Goal: Task Accomplishment & Management: Manage account settings

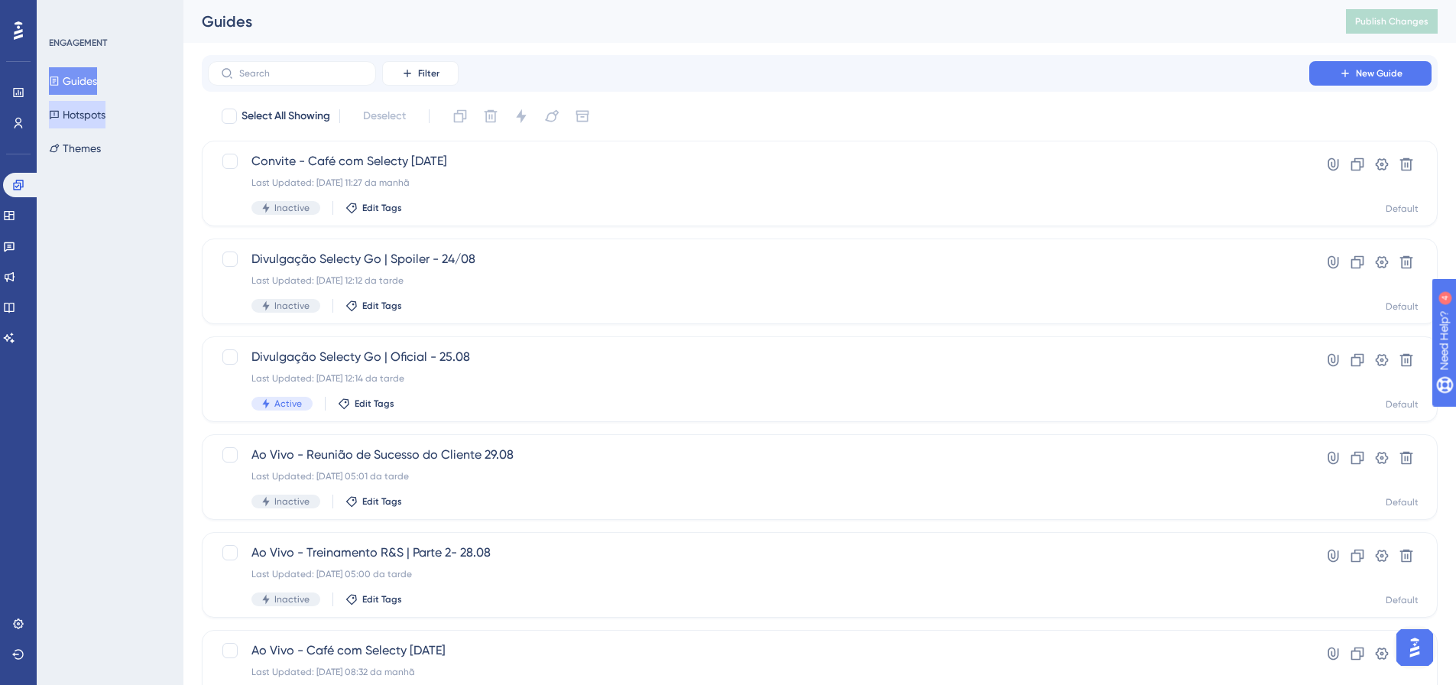
click at [71, 124] on button "Hotspots" at bounding box center [77, 115] width 57 height 28
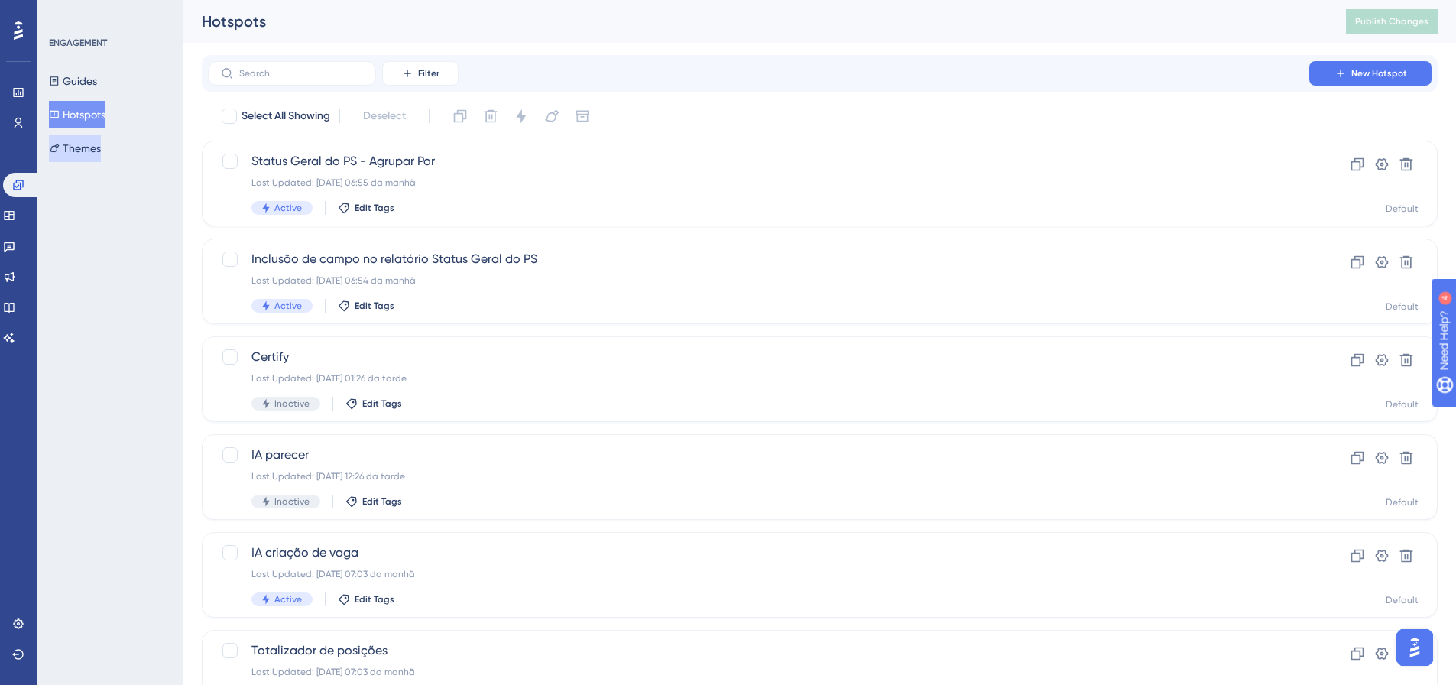
click at [70, 144] on button "Themes" at bounding box center [75, 149] width 52 height 28
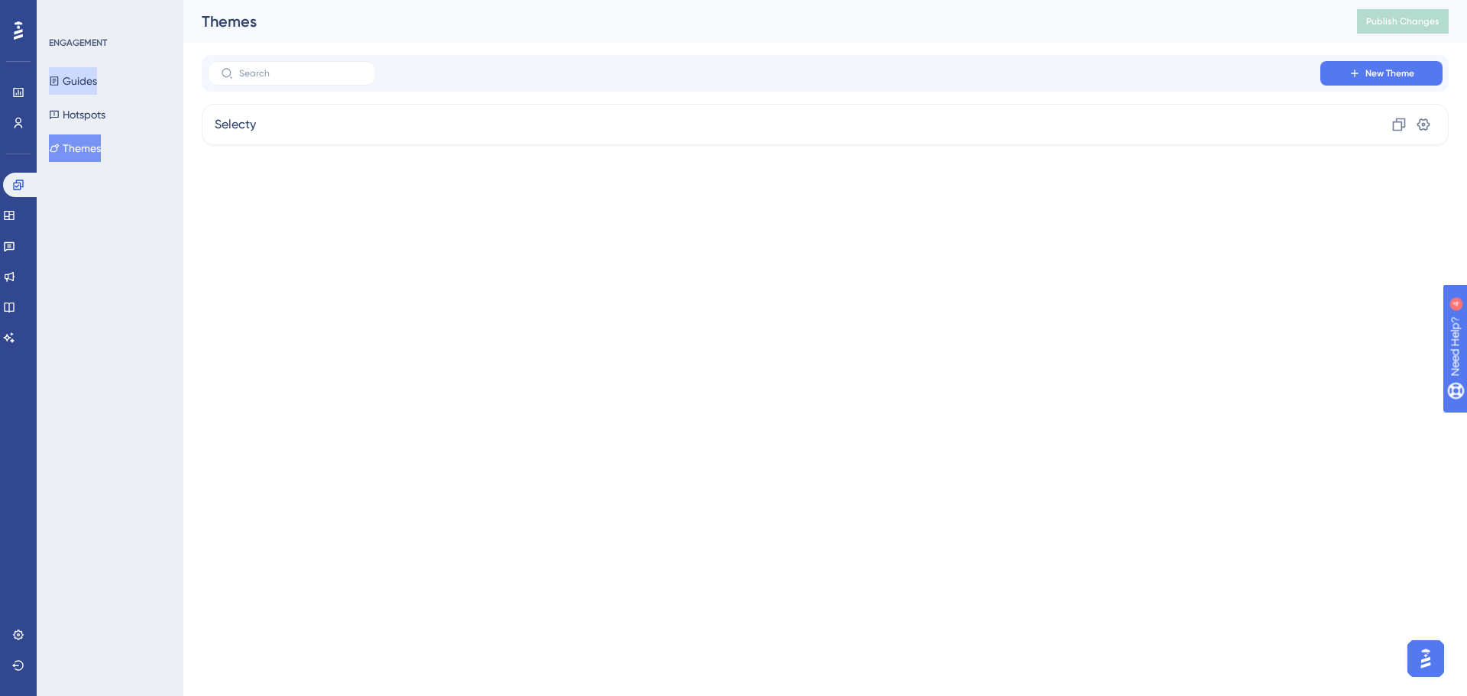
click at [71, 84] on button "Guides" at bounding box center [73, 81] width 48 height 28
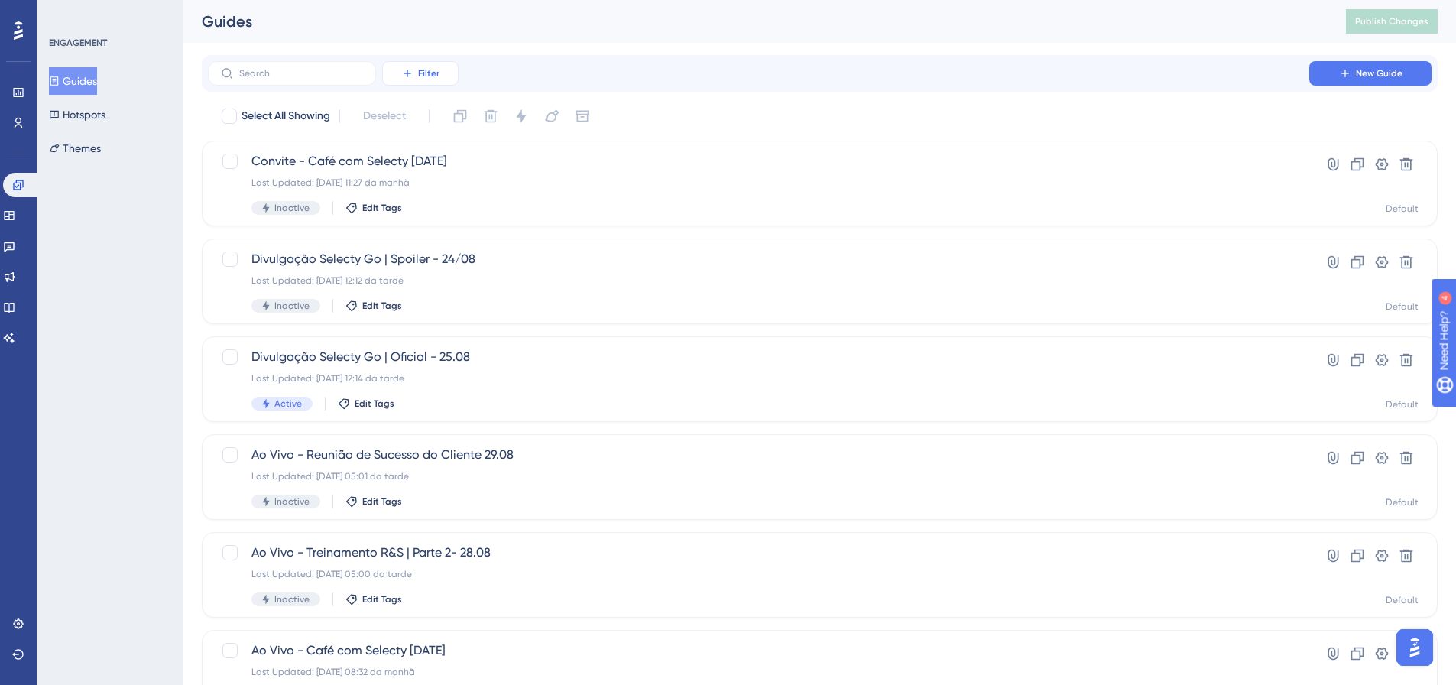
click at [424, 76] on span "Filter" at bounding box center [428, 73] width 21 height 12
click at [430, 214] on span "Status" at bounding box center [419, 208] width 31 height 18
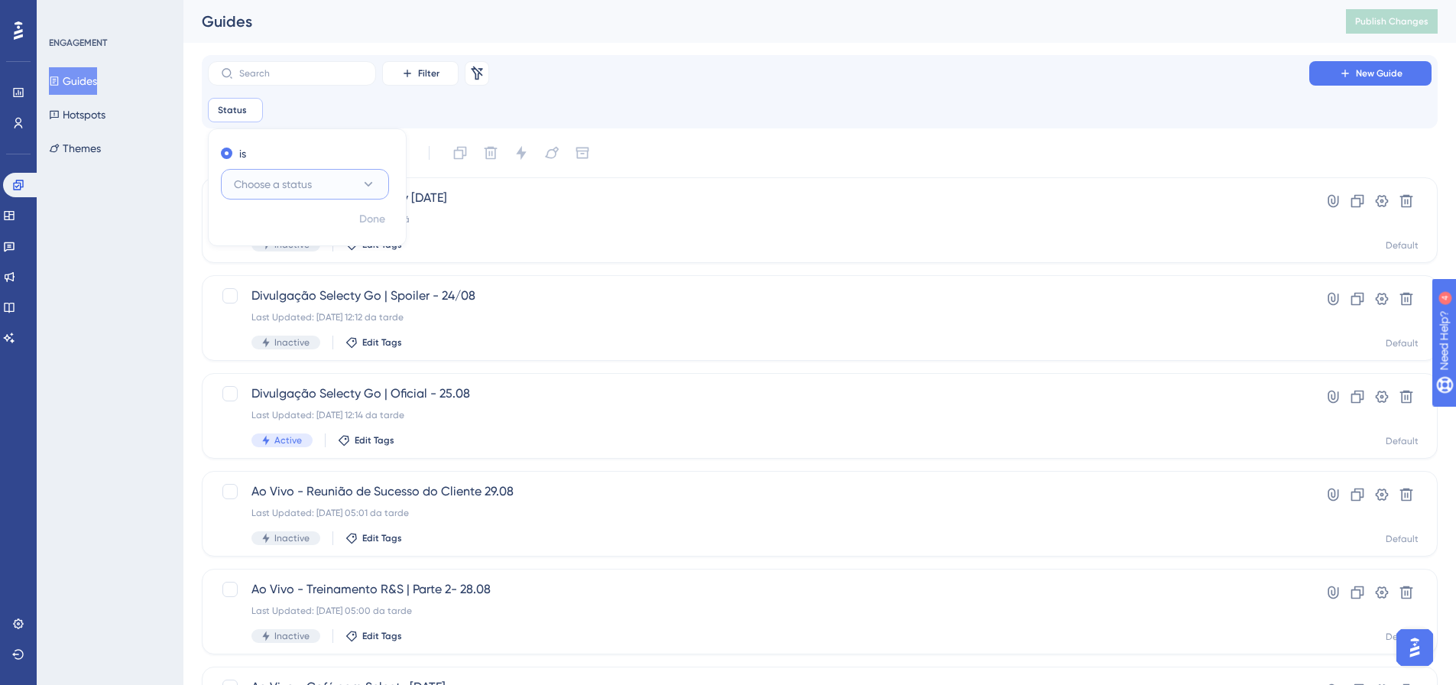
click at [255, 186] on span "Choose a status" at bounding box center [273, 184] width 78 height 18
click at [260, 229] on span "Active" at bounding box center [258, 231] width 31 height 18
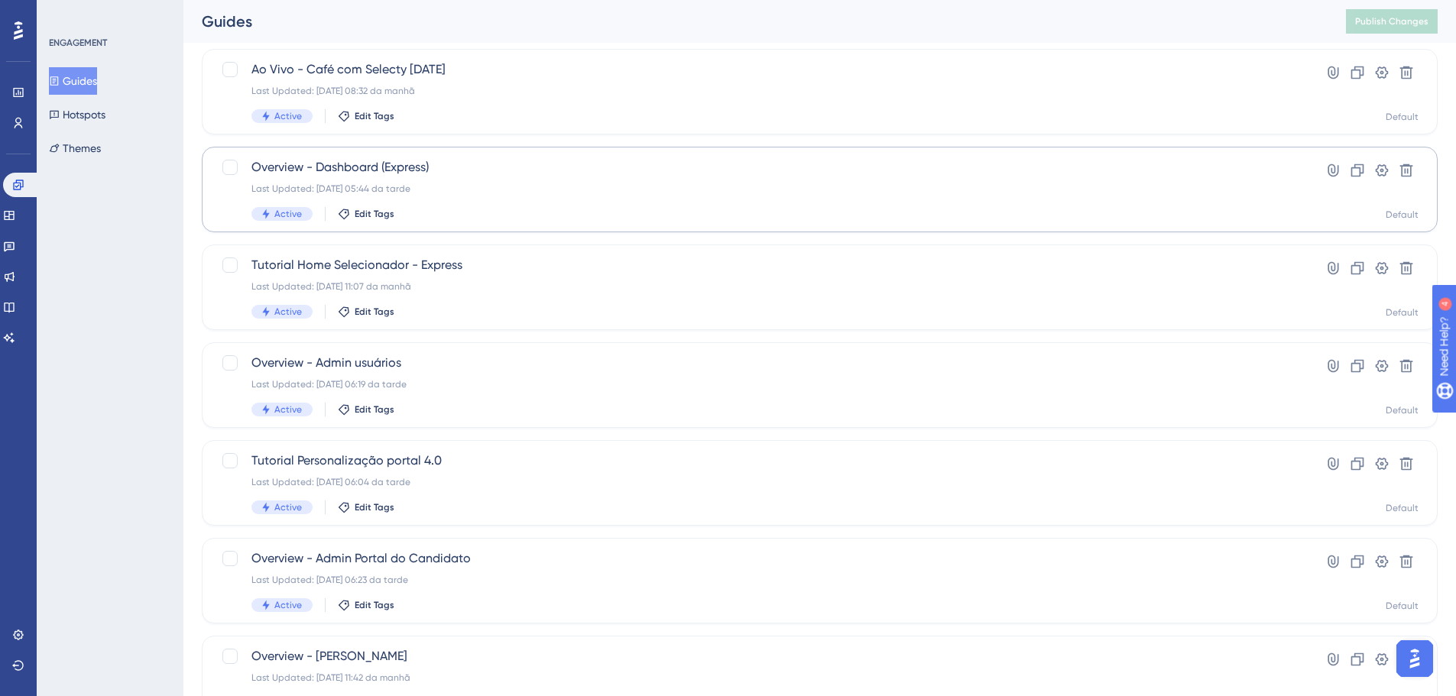
scroll to position [306, 0]
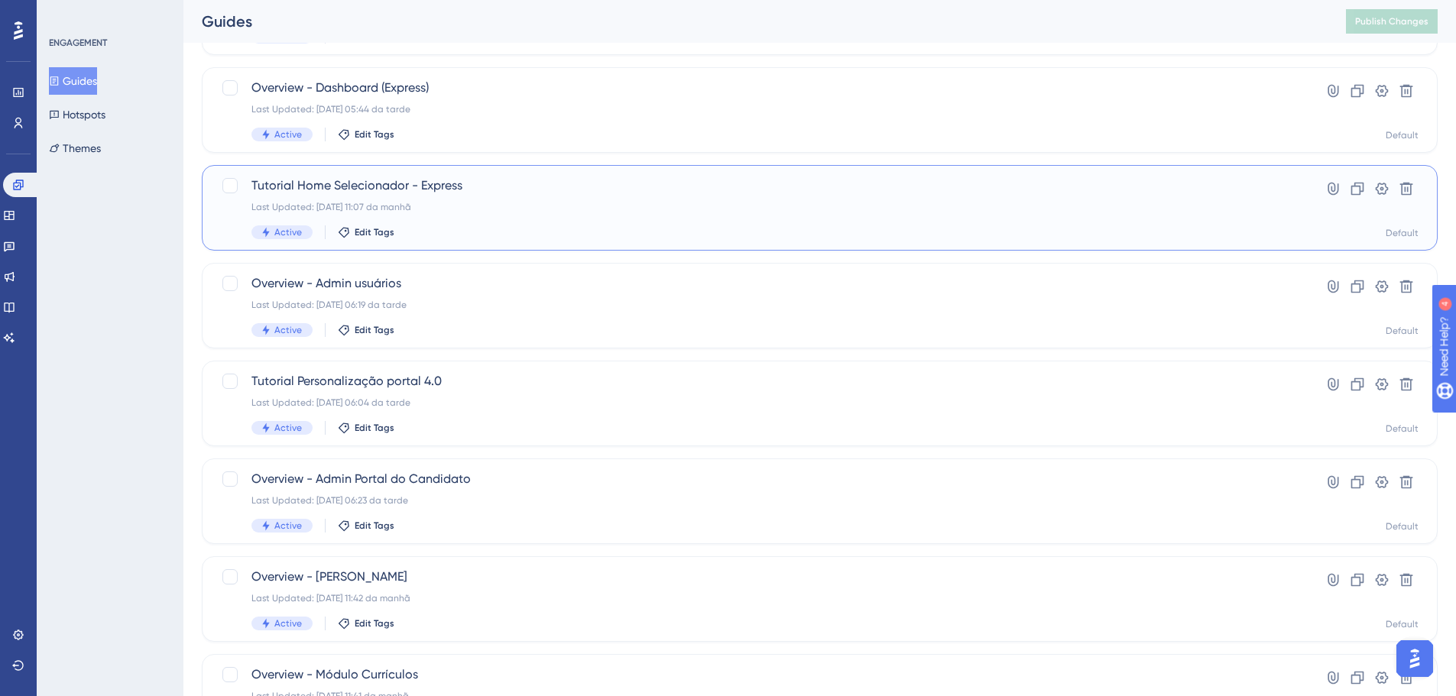
click at [549, 216] on div "Tutorial Home Selecionador - Express Last Updated: 22.07.2025 11:07 da manhã Ac…" at bounding box center [758, 208] width 1014 height 63
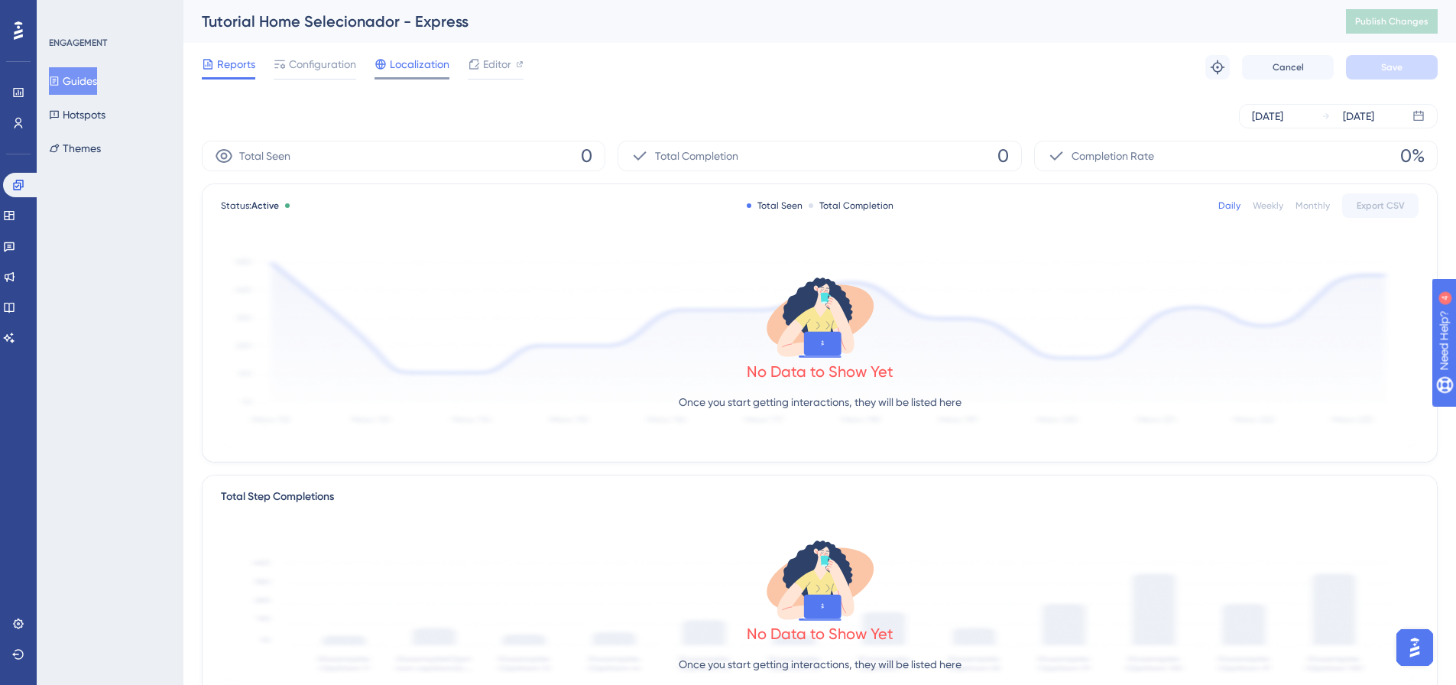
click at [413, 70] on span "Localization" at bounding box center [420, 64] width 60 height 18
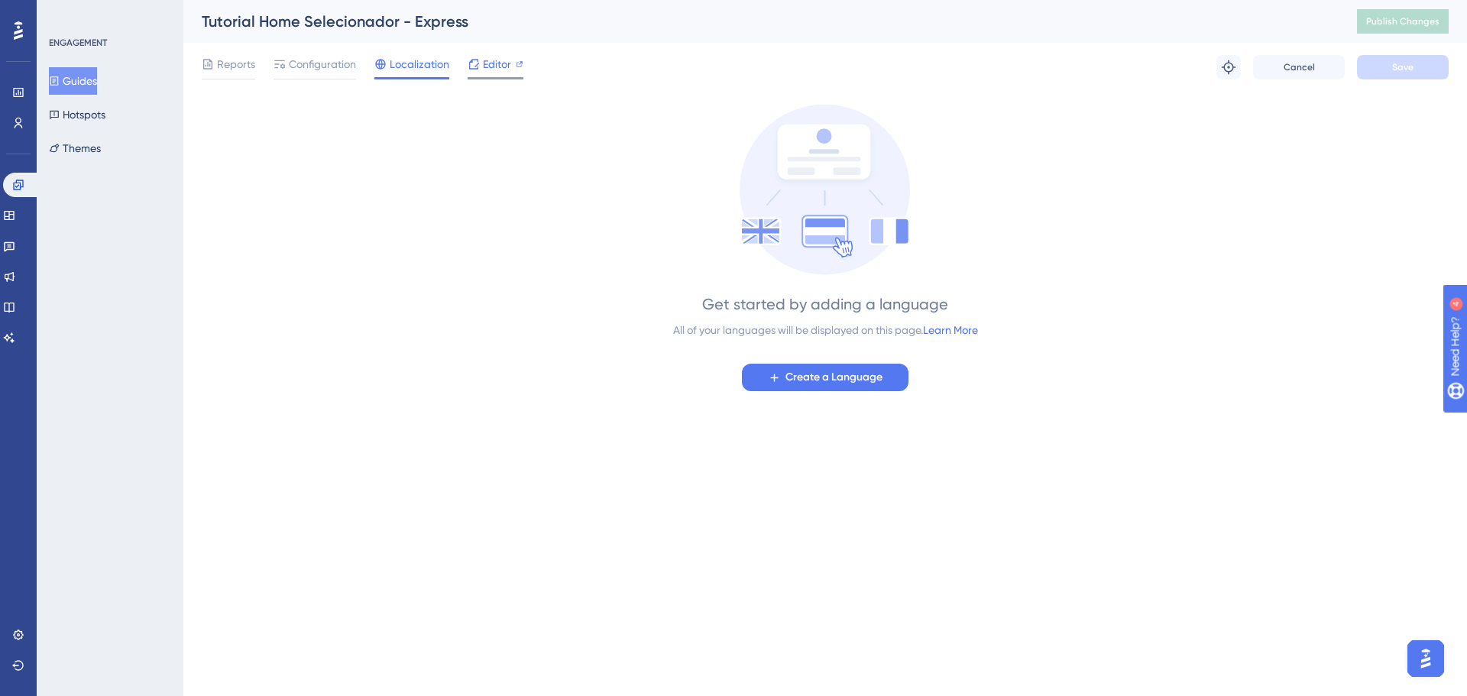
click at [472, 72] on div at bounding box center [474, 64] width 12 height 18
click at [78, 83] on button "Guides" at bounding box center [73, 81] width 48 height 28
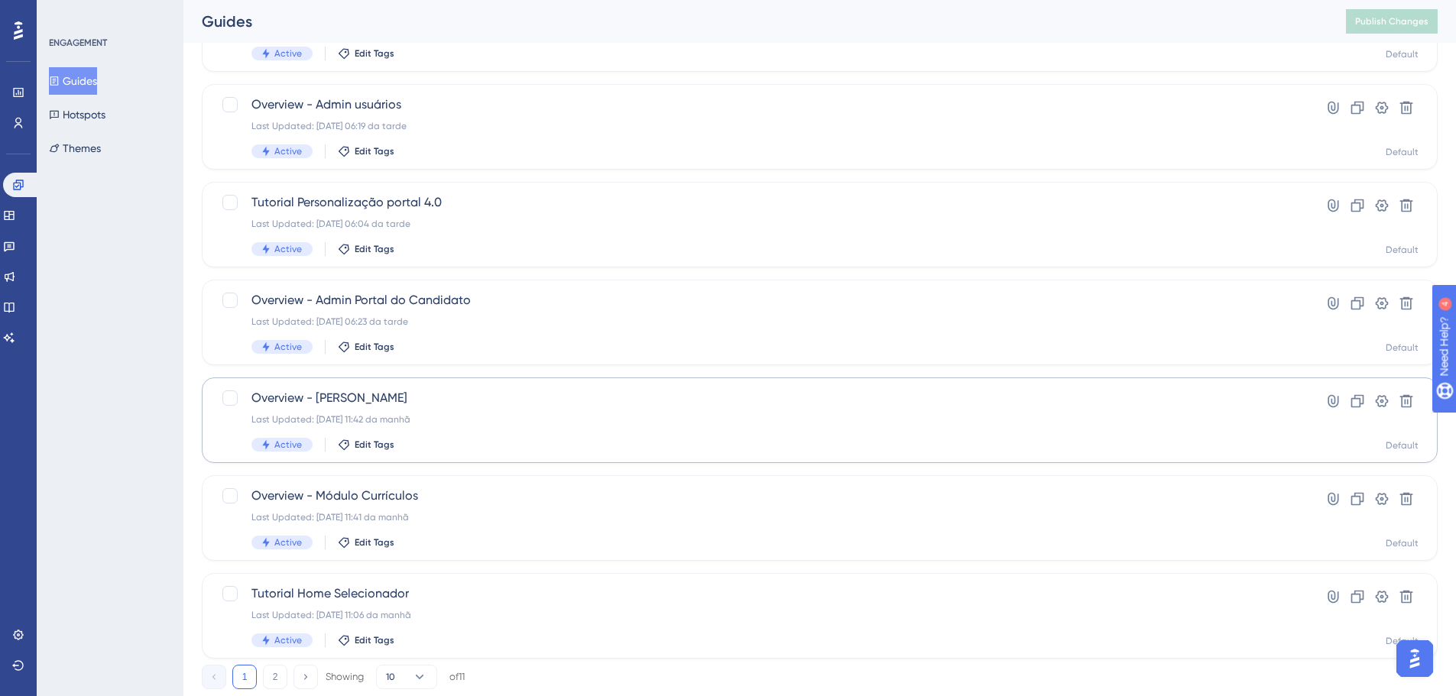
scroll to position [527, 0]
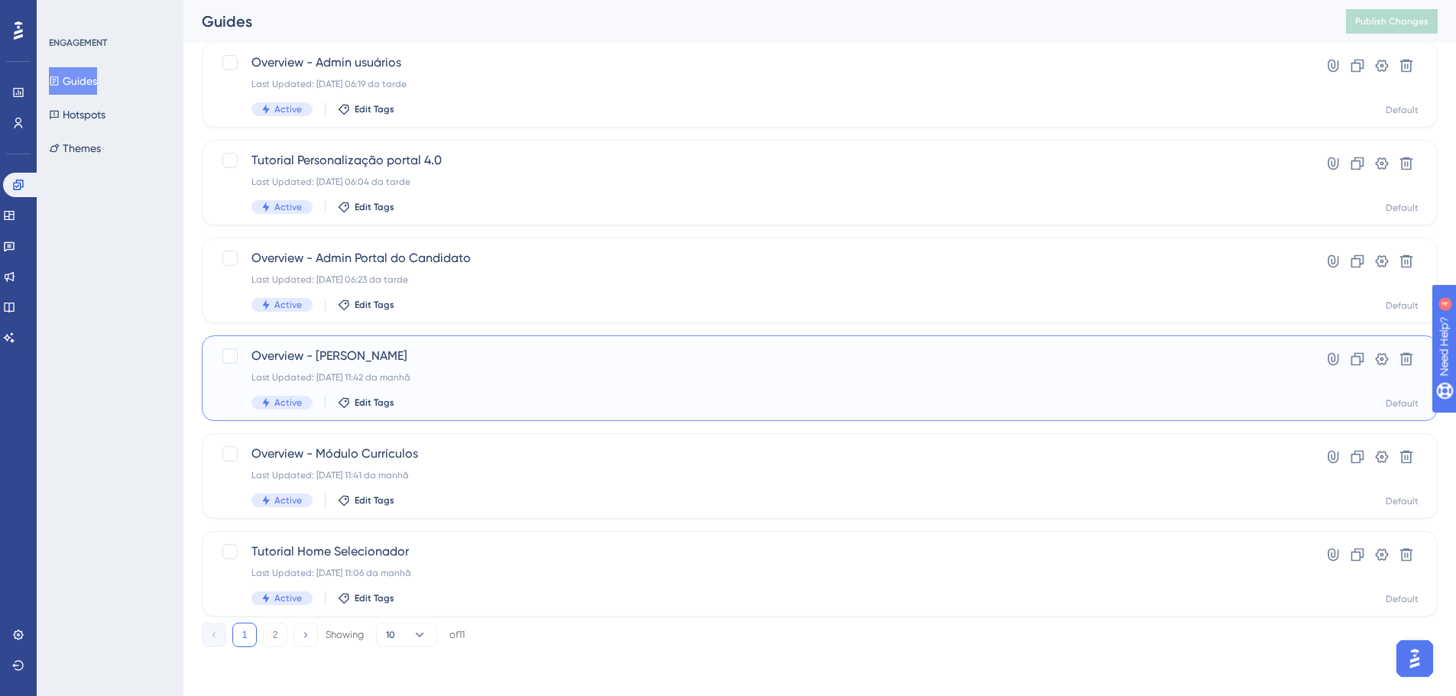
click at [350, 378] on div "Last Updated: 06.06.2024 11:42 da manhã" at bounding box center [758, 377] width 1014 height 12
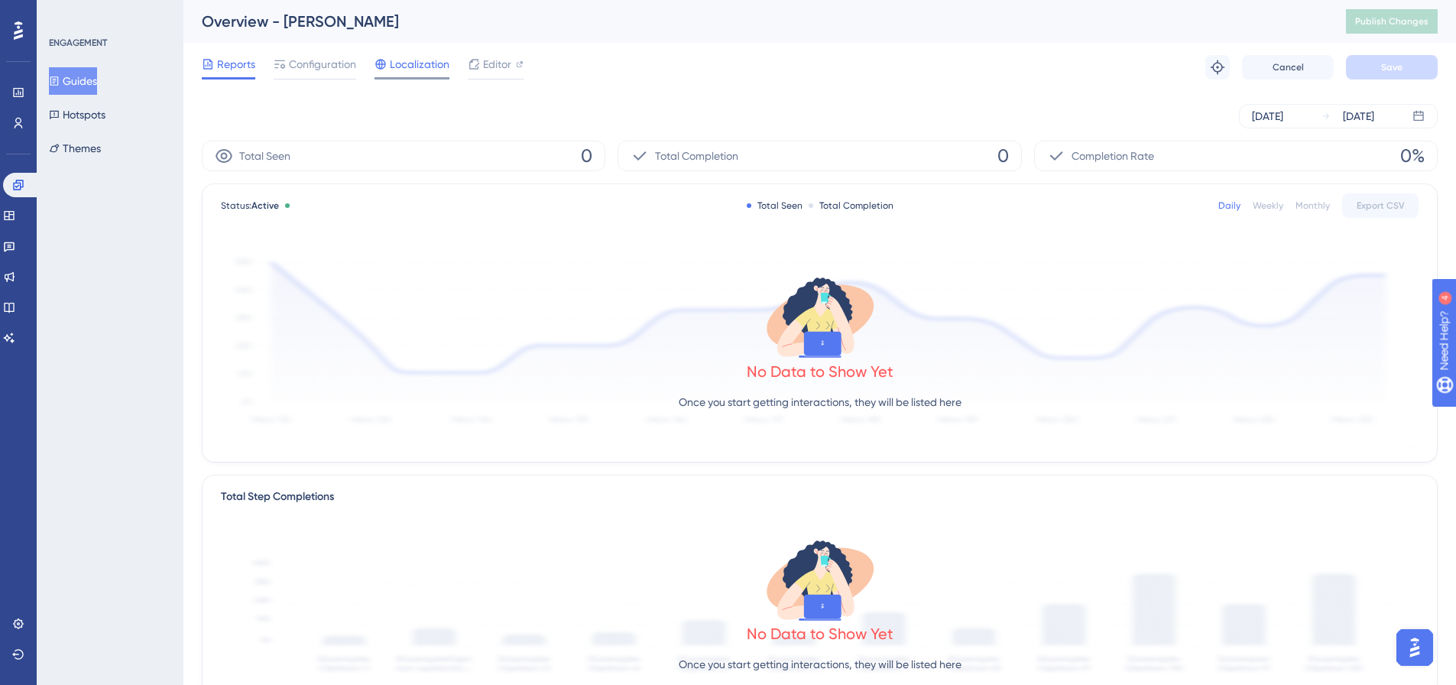
click at [407, 72] on span "Localization" at bounding box center [420, 64] width 60 height 18
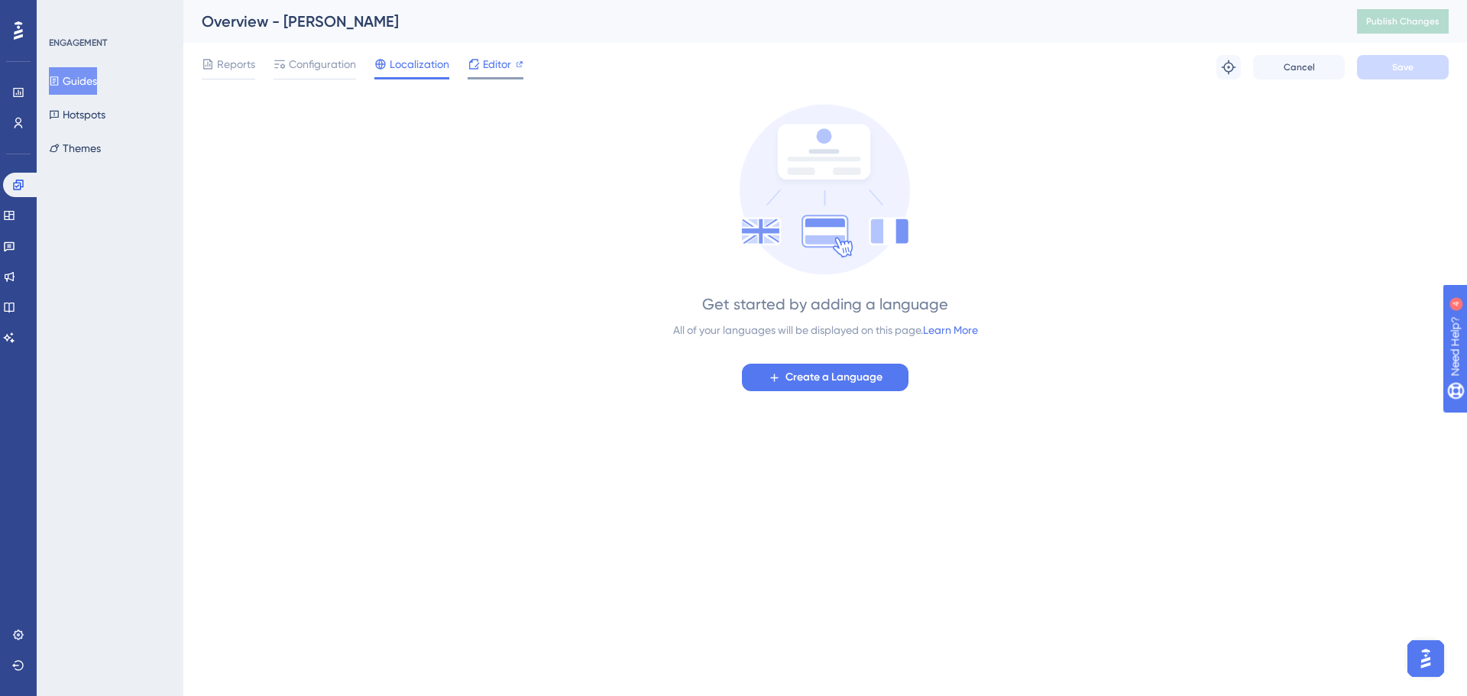
click at [495, 58] on span "Editor" at bounding box center [497, 64] width 28 height 18
